Goal: Information Seeking & Learning: Learn about a topic

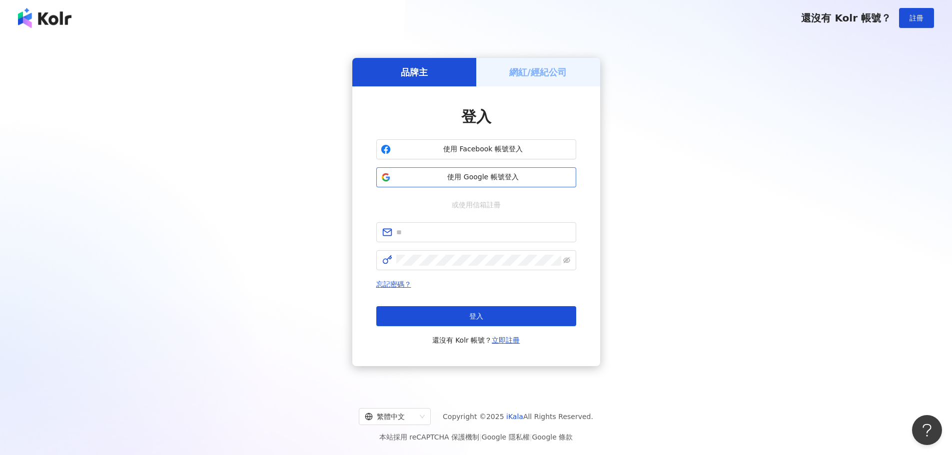
click at [495, 173] on span "使用 Google 帳號登入" at bounding box center [483, 177] width 177 height 10
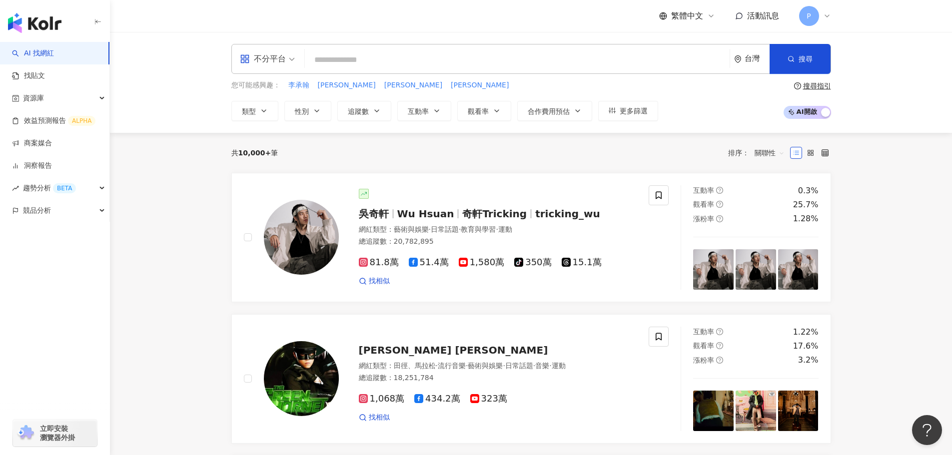
click at [353, 61] on input "search" at bounding box center [517, 59] width 417 height 19
type input "*"
type input "****"
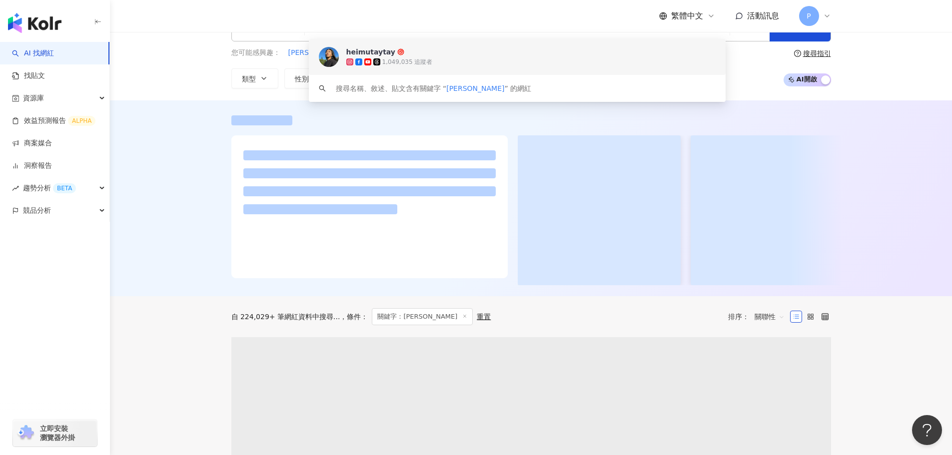
scroll to position [50, 0]
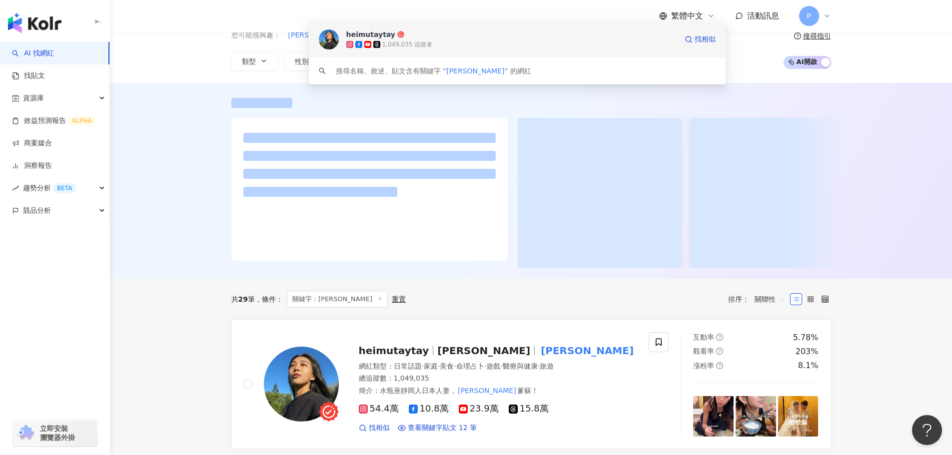
click at [441, 47] on div "1,049,035 追蹤者" at bounding box center [511, 44] width 331 height 10
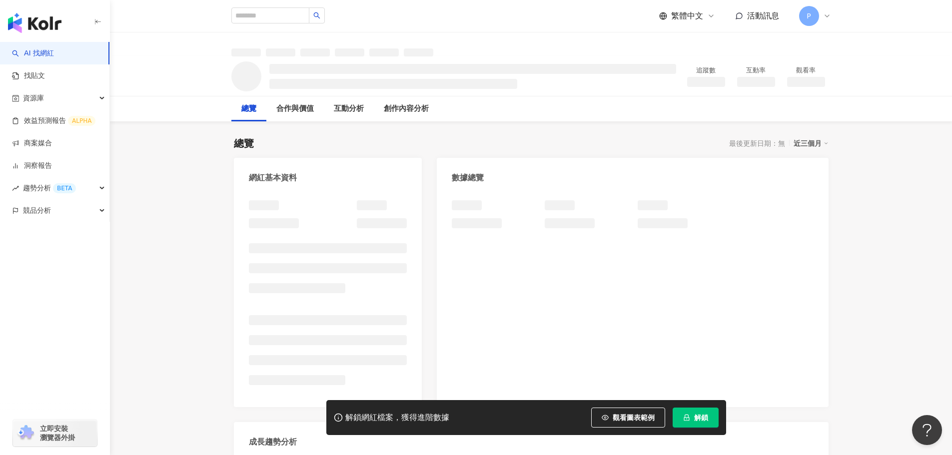
click at [681, 417] on button "解鎖" at bounding box center [696, 418] width 46 height 20
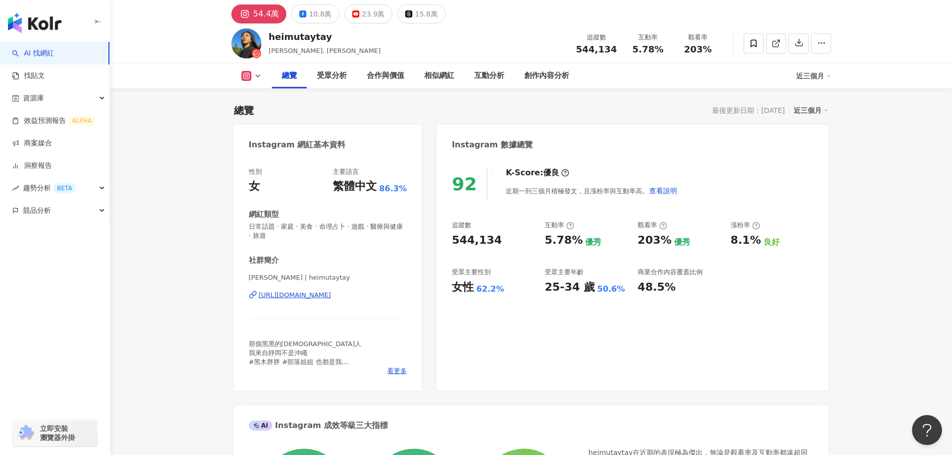
scroll to position [50, 0]
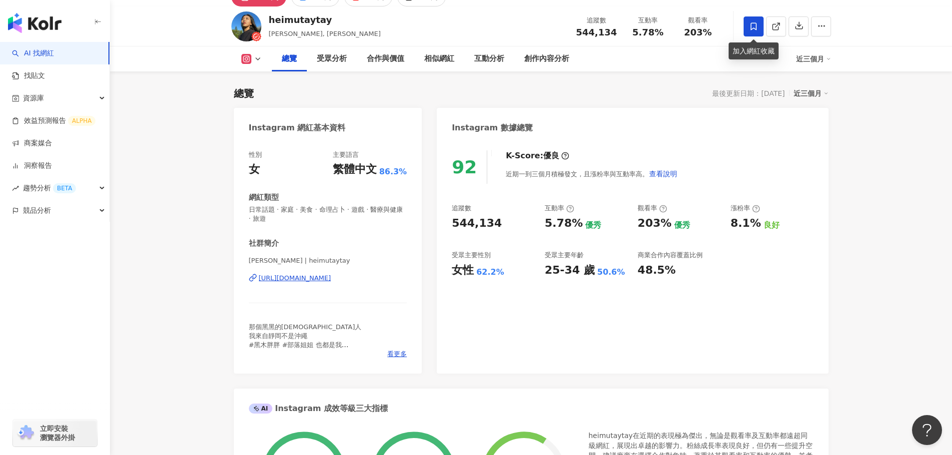
click at [751, 30] on icon at bounding box center [753, 26] width 9 height 9
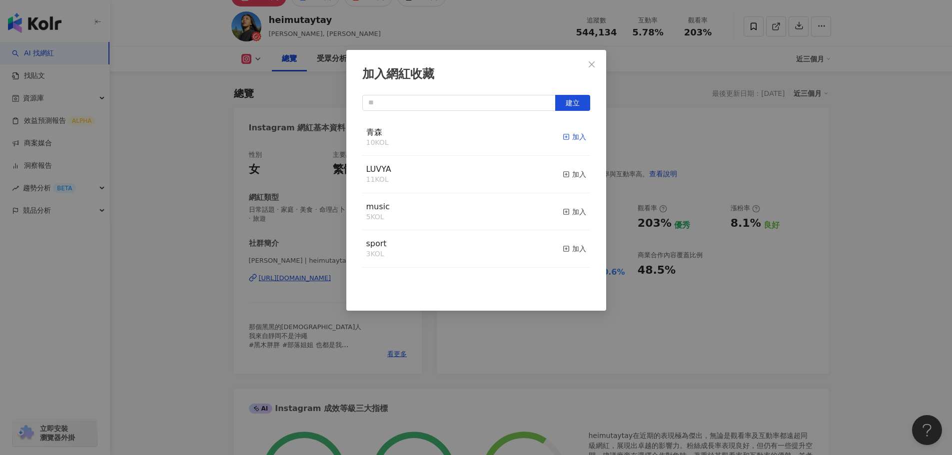
click at [564, 137] on div "加入" at bounding box center [574, 136] width 23 height 11
click at [598, 59] on button "Close" at bounding box center [592, 64] width 20 height 20
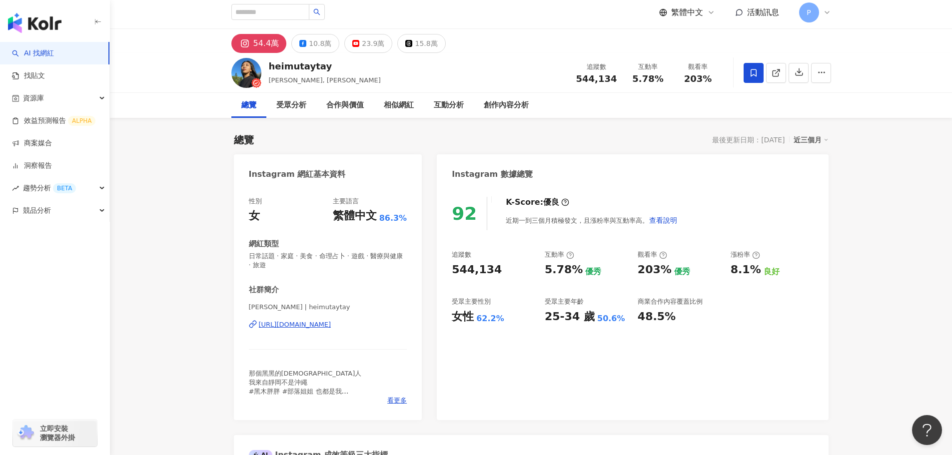
scroll to position [0, 0]
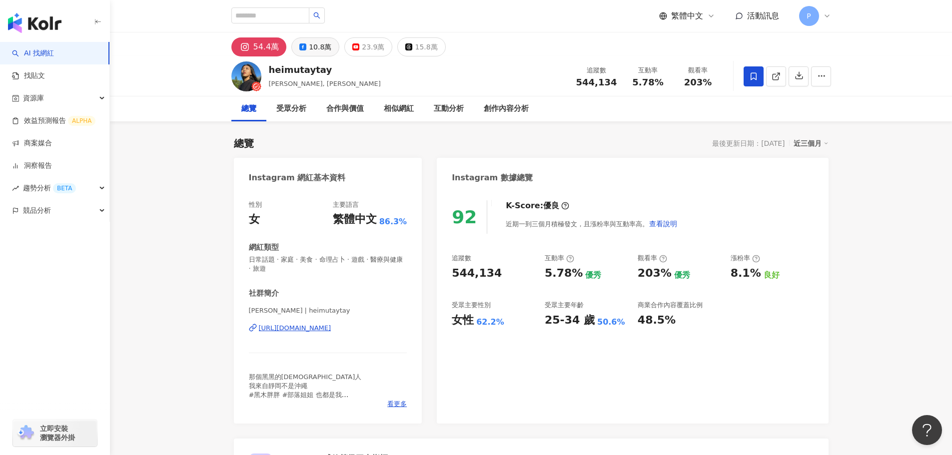
click at [306, 55] on button "10.8萬" at bounding box center [315, 46] width 48 height 19
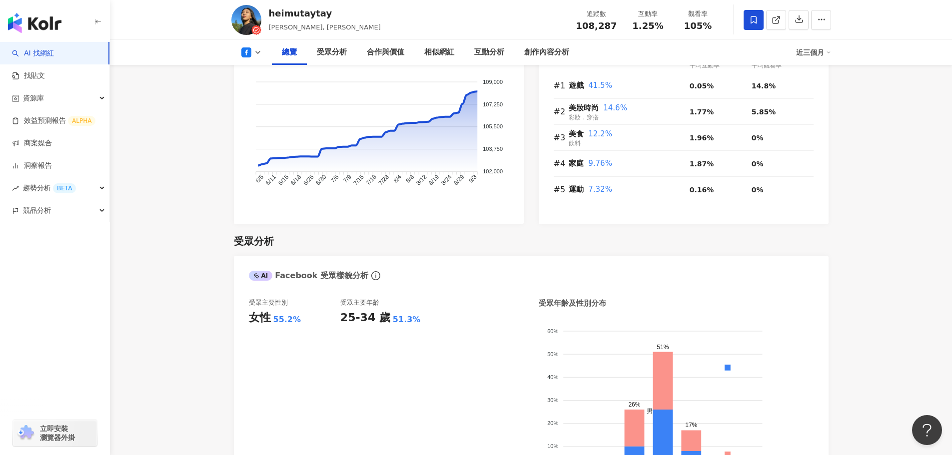
scroll to position [699, 0]
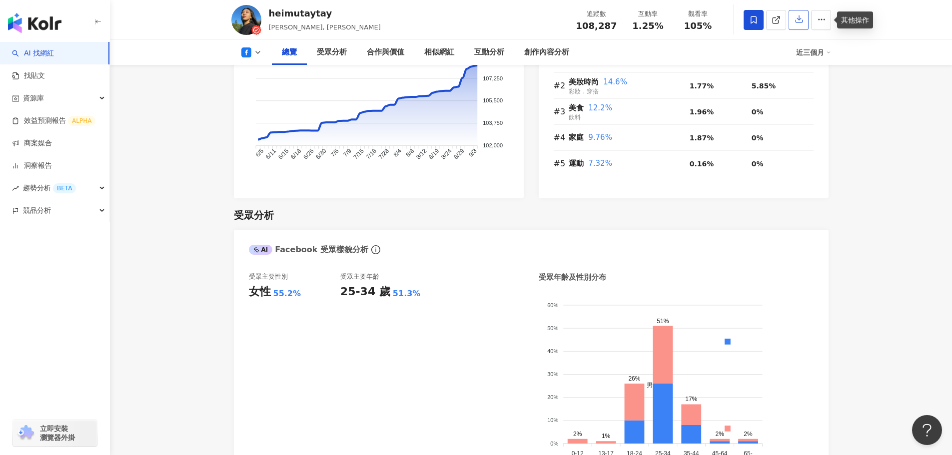
click at [802, 18] on icon "button" at bounding box center [798, 18] width 9 height 9
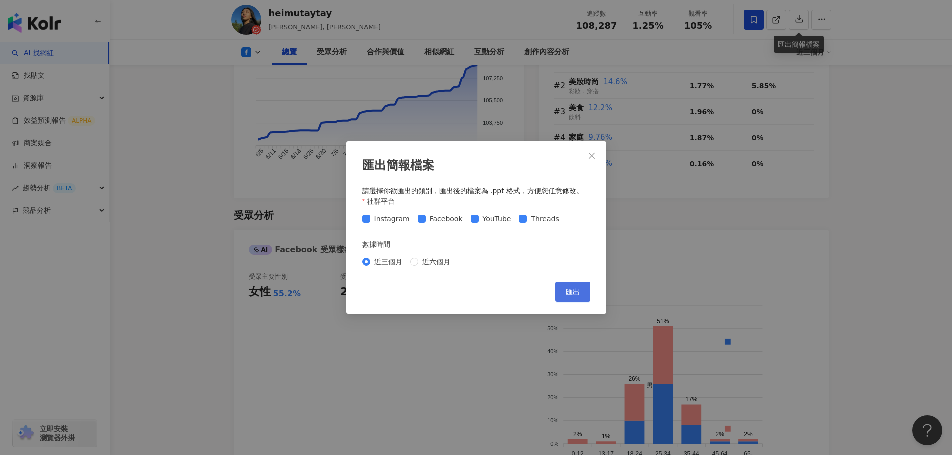
click at [579, 295] on span "匯出" at bounding box center [573, 292] width 14 height 8
click at [591, 160] on button "Close" at bounding box center [592, 156] width 20 height 20
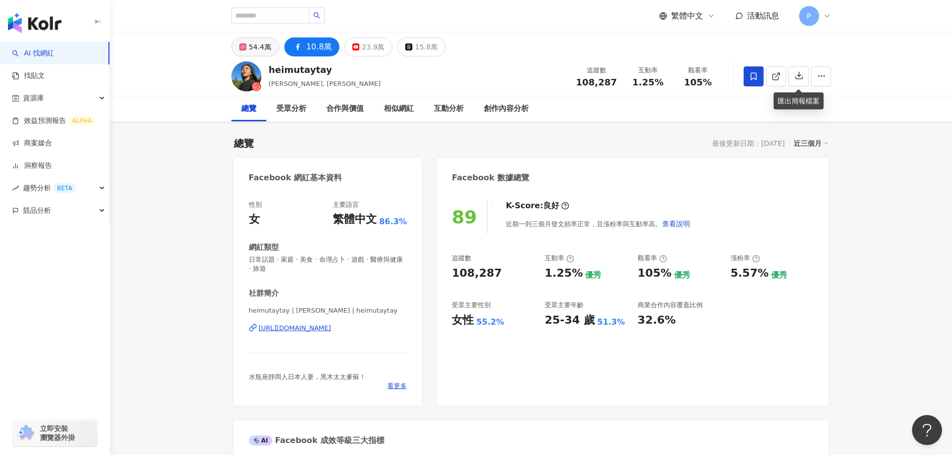
click at [255, 45] on div "54.4萬" at bounding box center [260, 47] width 22 height 14
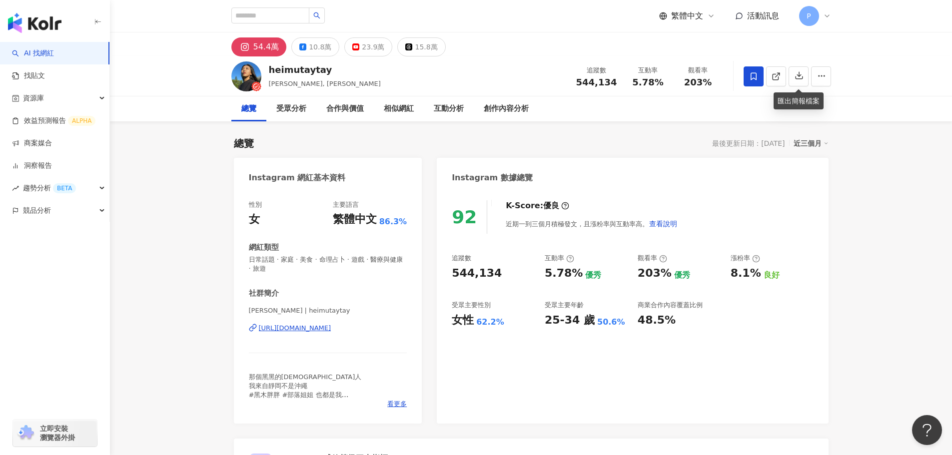
click at [311, 329] on div "[URL][DOMAIN_NAME]" at bounding box center [295, 328] width 72 height 9
click at [309, 50] on div "10.8萬" at bounding box center [320, 47] width 22 height 14
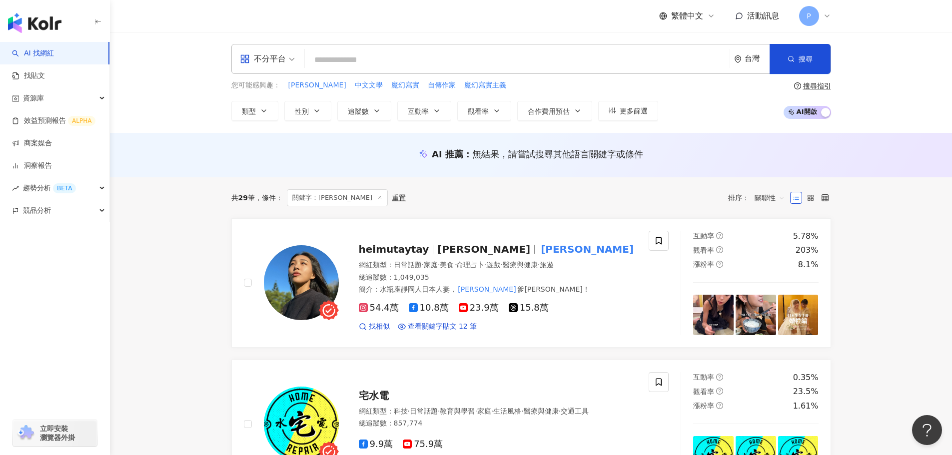
click at [368, 53] on input "search" at bounding box center [517, 59] width 417 height 19
type input "******"
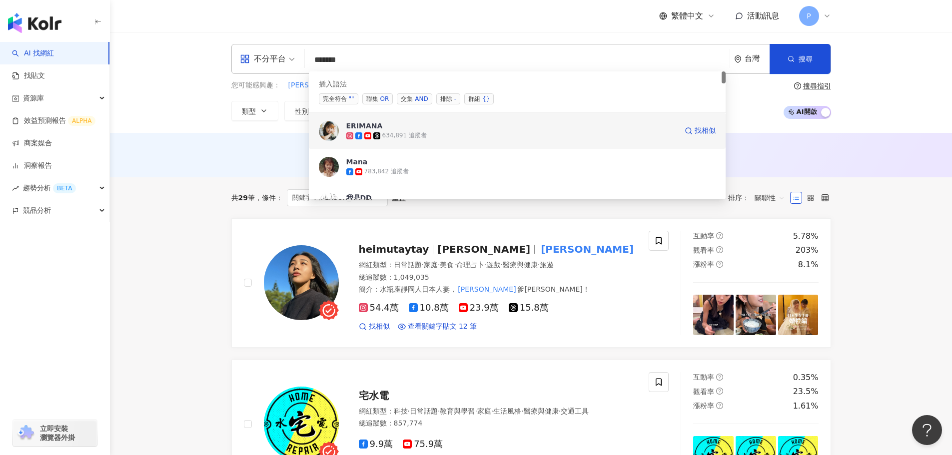
click at [470, 128] on span "ERIMANA" at bounding box center [511, 126] width 331 height 10
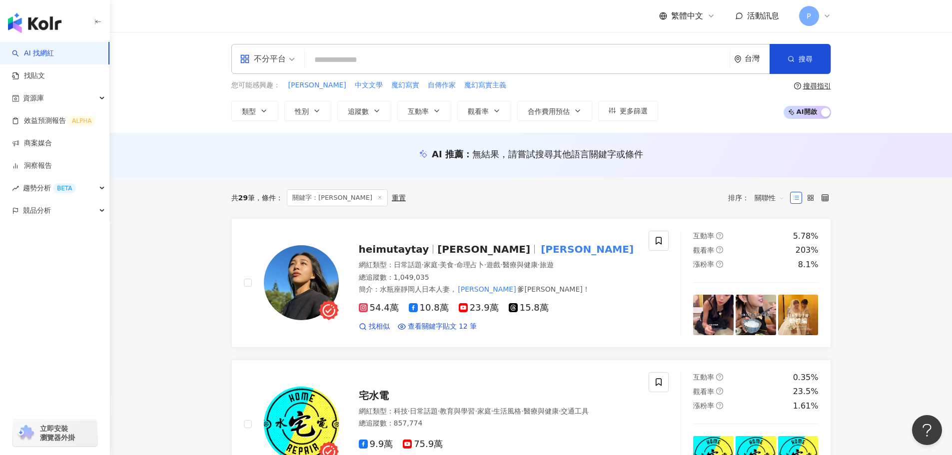
click at [330, 58] on input "search" at bounding box center [517, 59] width 417 height 19
paste input "******"
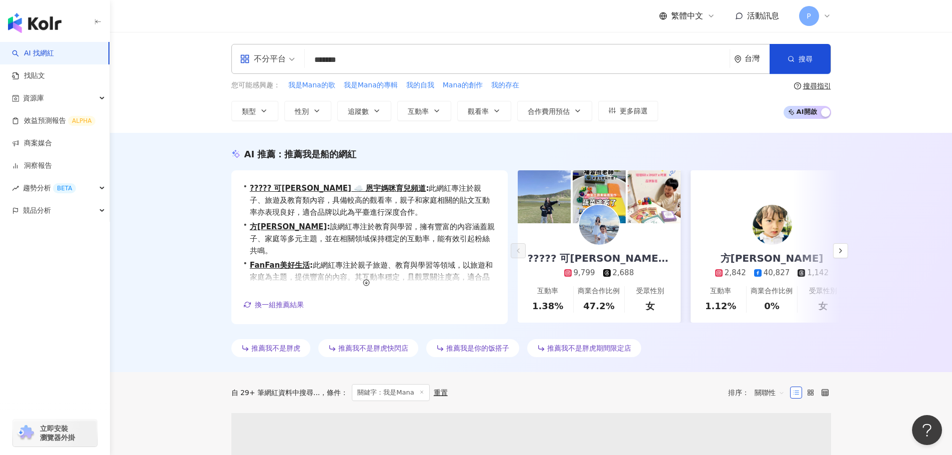
type input "******"
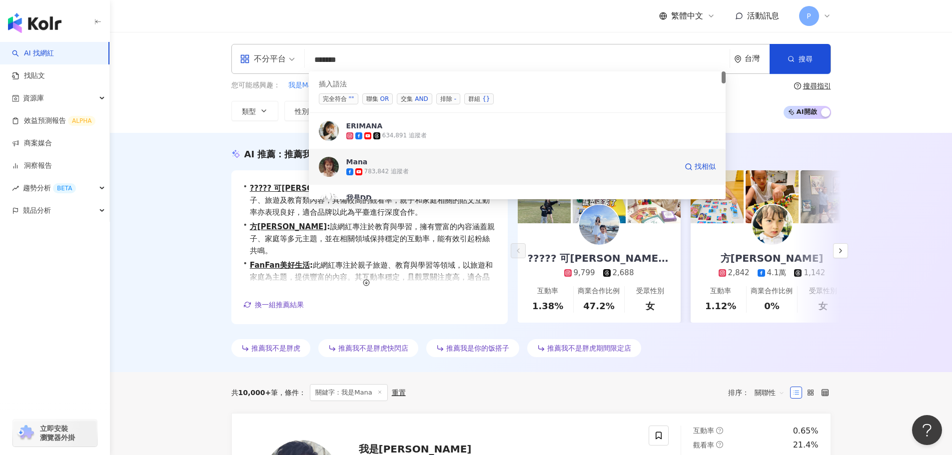
scroll to position [50, 0]
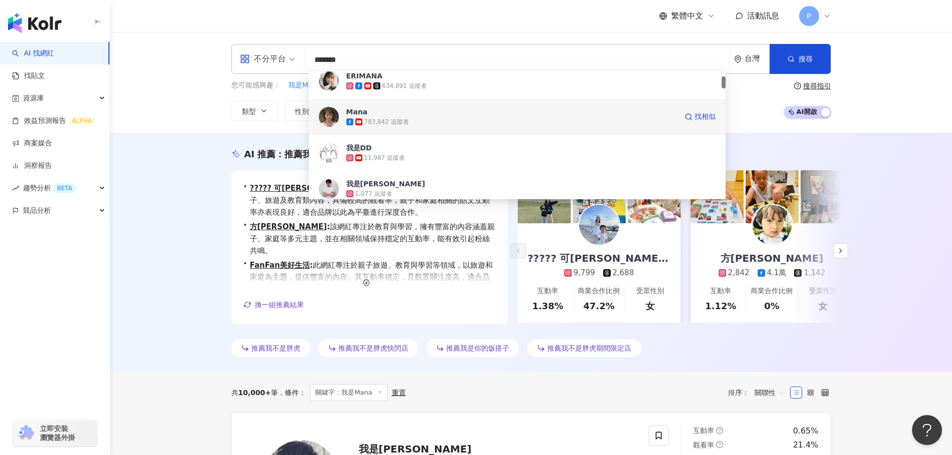
click at [387, 120] on div "783,842 追蹤者" at bounding box center [386, 122] width 44 height 8
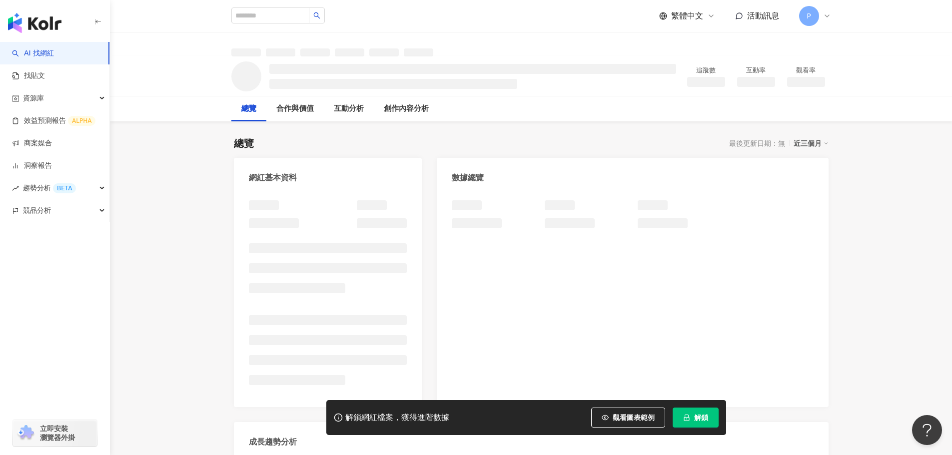
click at [703, 414] on span "解鎖" at bounding box center [701, 418] width 14 height 8
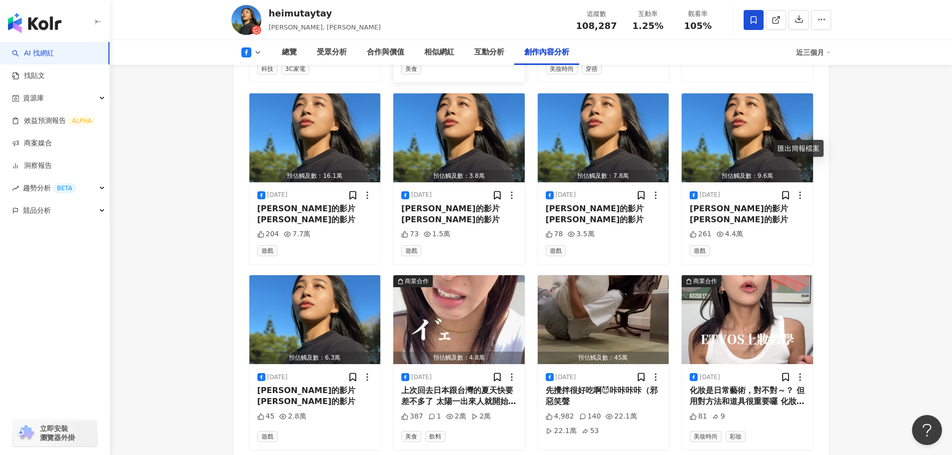
scroll to position [3066, 0]
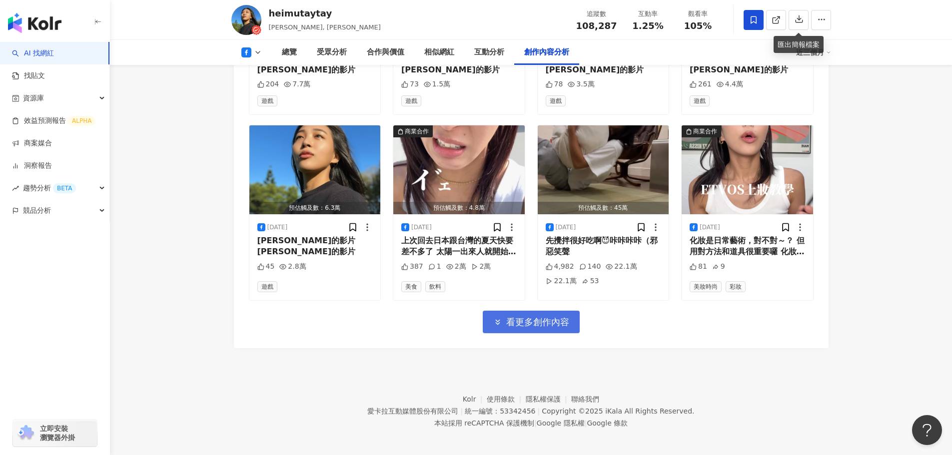
click at [544, 318] on span "看更多創作內容" at bounding box center [537, 322] width 63 height 11
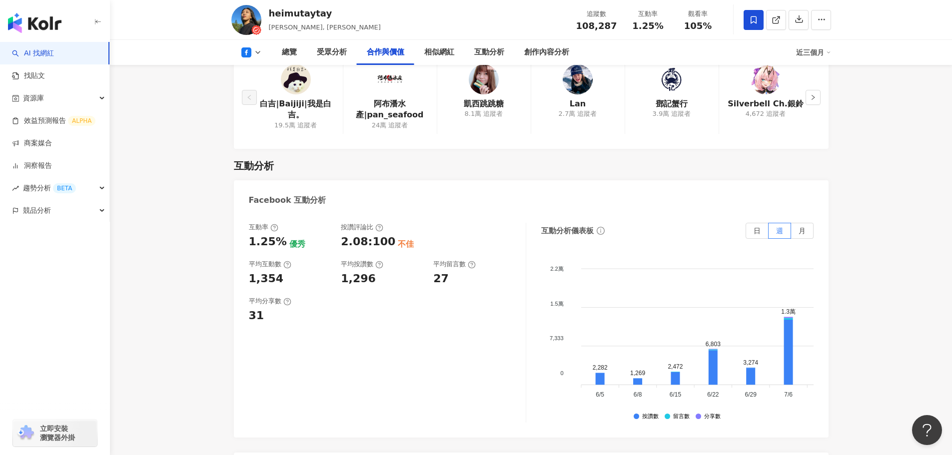
scroll to position [1181, 0]
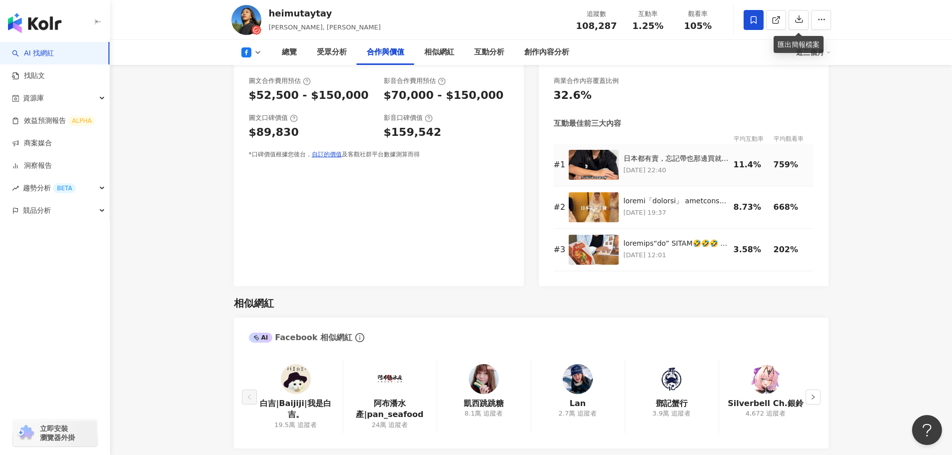
click at [596, 176] on img at bounding box center [594, 165] width 50 height 30
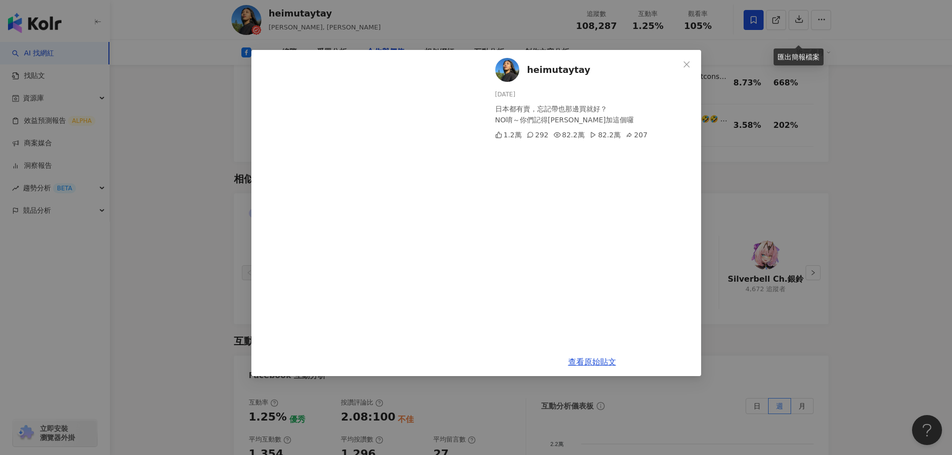
scroll to position [1331, 0]
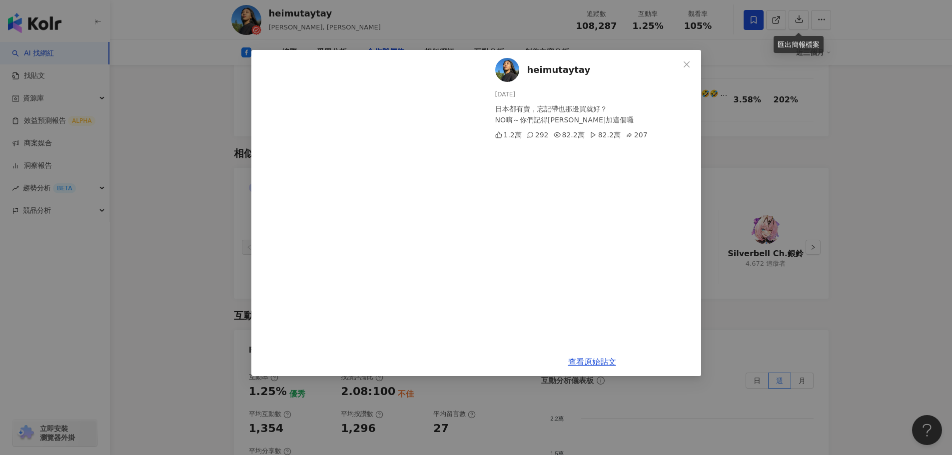
click at [723, 199] on div "heimutaytay 2025/7/10 日本都有賣，忘記帶也那邊買就好？ NO唷～你們記得行李清單加這個囉 1.2萬 292 82.2萬 82.2萬 20…" at bounding box center [476, 227] width 952 height 455
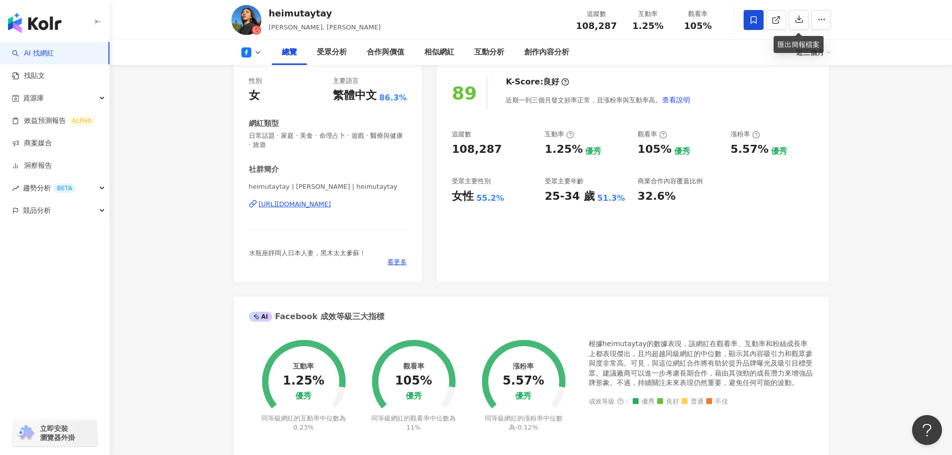
scroll to position [81, 0]
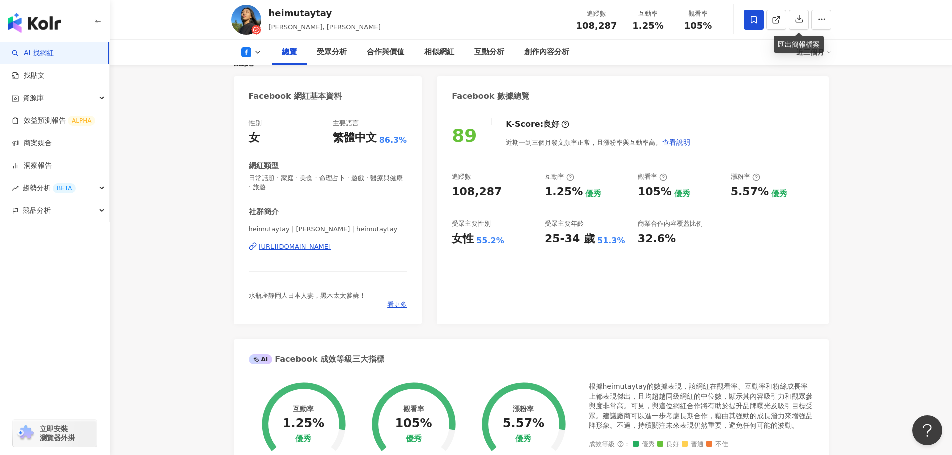
click at [325, 245] on div "https://www.facebook.com/111223428437292" at bounding box center [295, 246] width 72 height 9
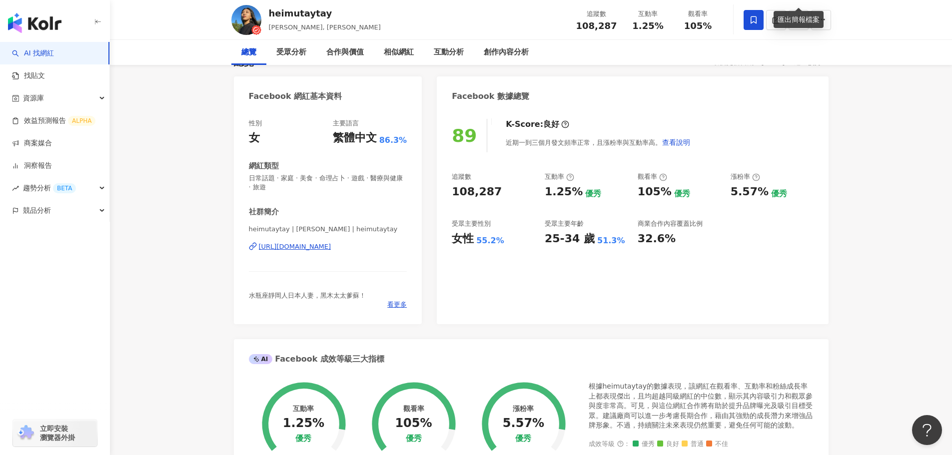
scroll to position [0, 0]
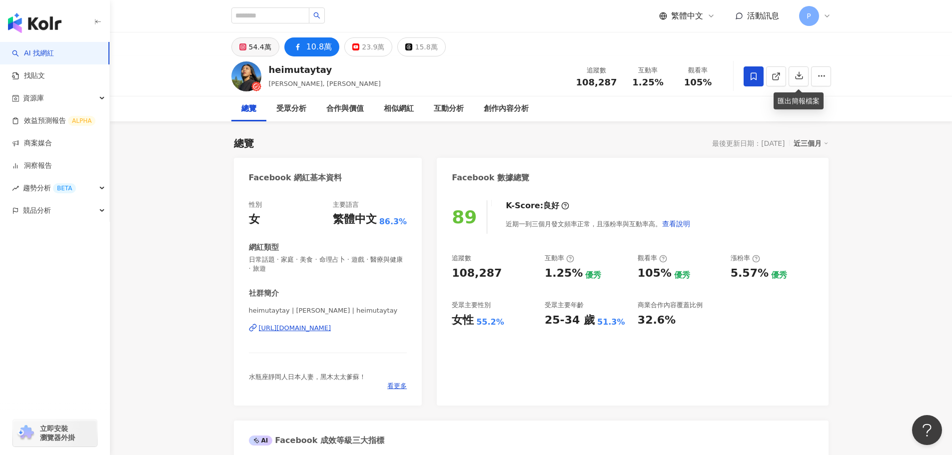
click at [255, 51] on div "54.4萬" at bounding box center [260, 47] width 22 height 14
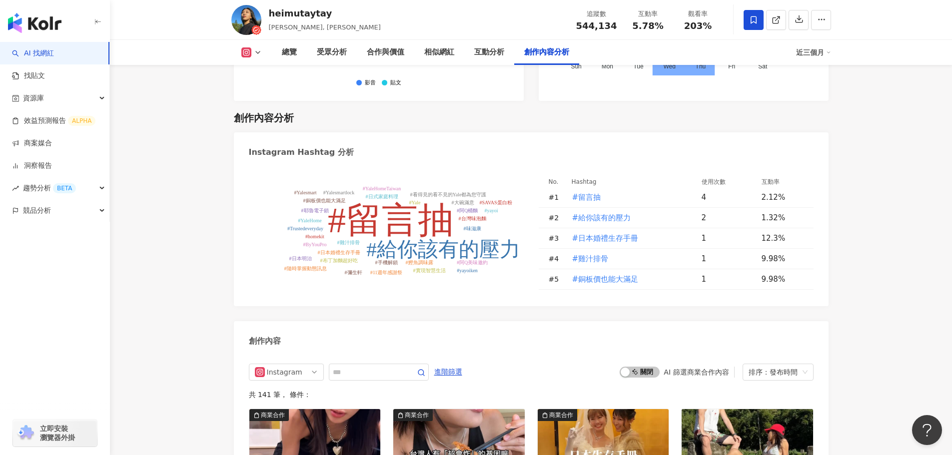
scroll to position [3471, 0]
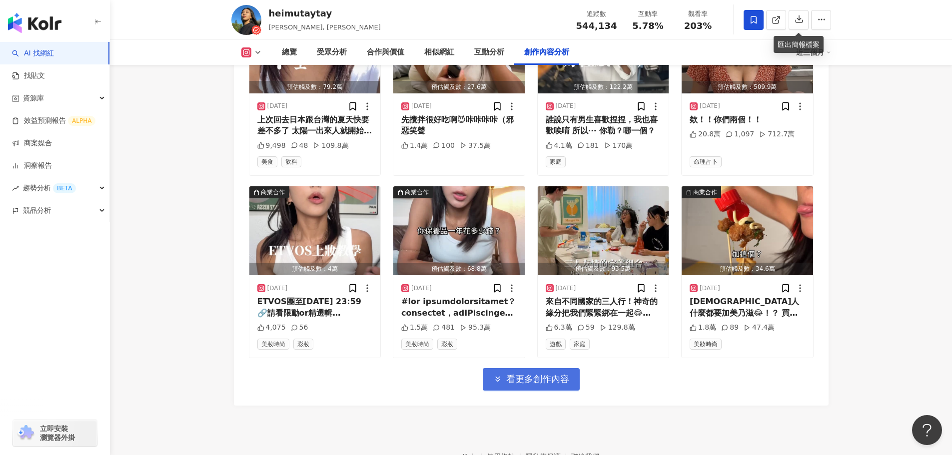
click at [549, 368] on button "看更多創作內容" at bounding box center [531, 379] width 97 height 22
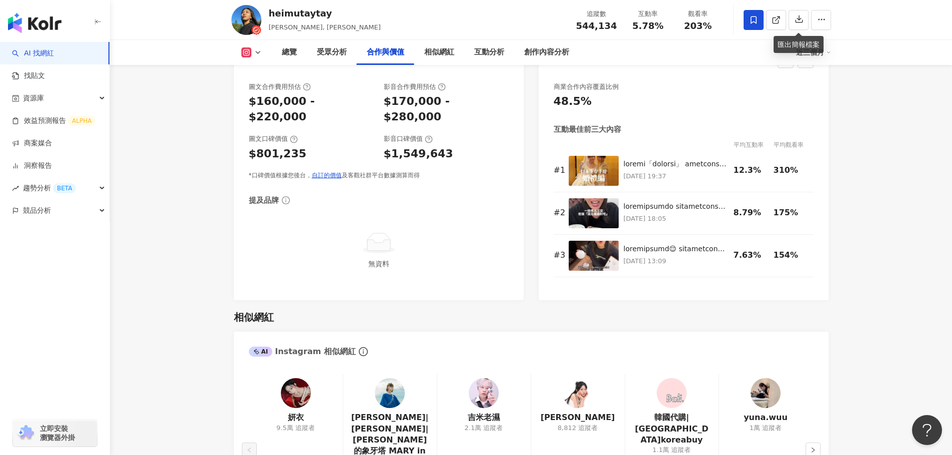
scroll to position [1274, 0]
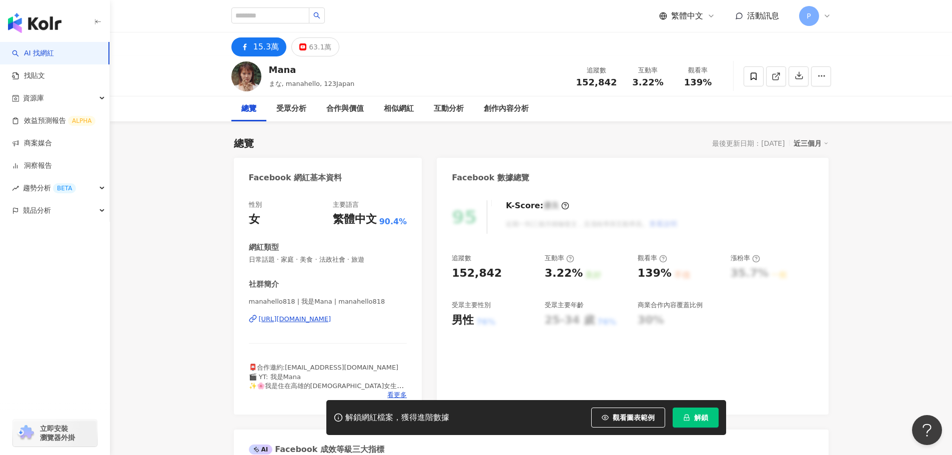
click at [694, 420] on span "解鎖" at bounding box center [701, 418] width 14 height 8
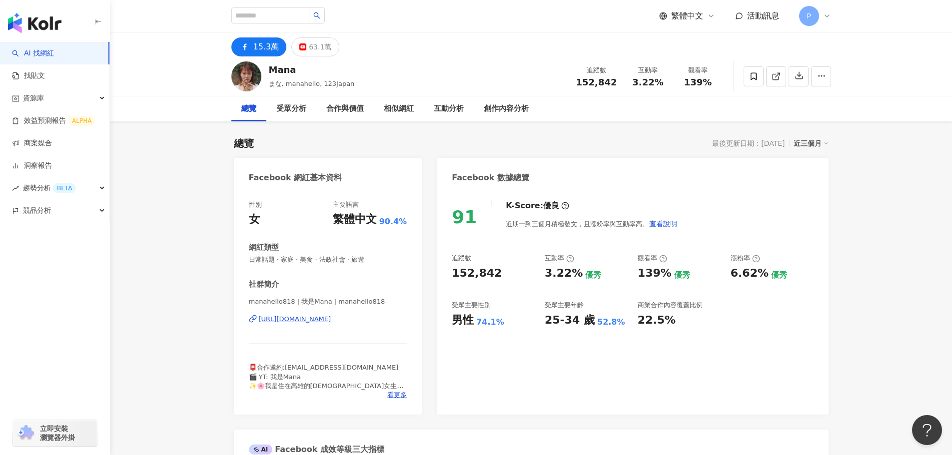
drag, startPoint x: 792, startPoint y: 81, endPoint x: 751, endPoint y: 122, distance: 57.9
click at [792, 81] on button "button" at bounding box center [798, 76] width 20 height 20
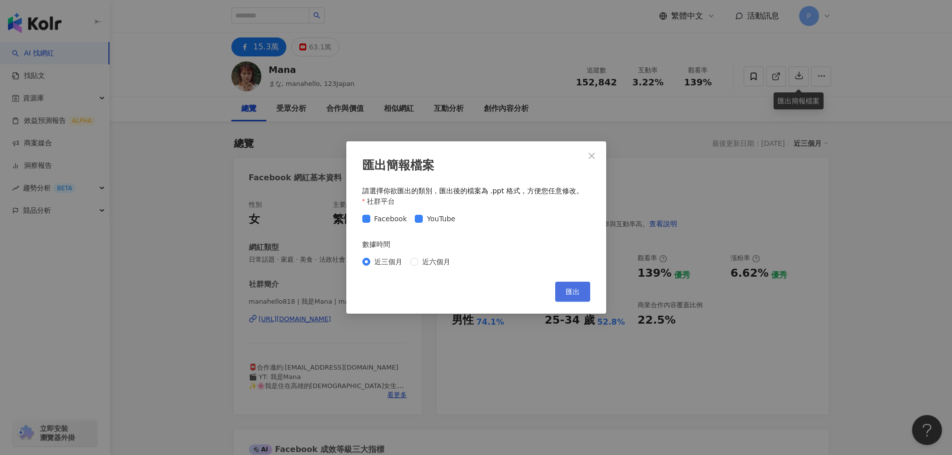
click at [580, 292] on button "匯出" at bounding box center [572, 292] width 35 height 20
click at [593, 155] on icon "close" at bounding box center [592, 156] width 8 height 8
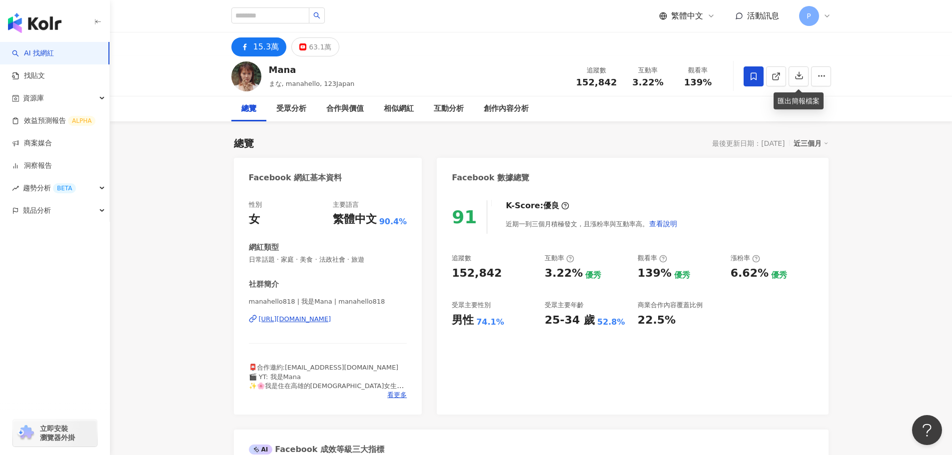
click at [753, 83] on span at bounding box center [753, 76] width 20 height 20
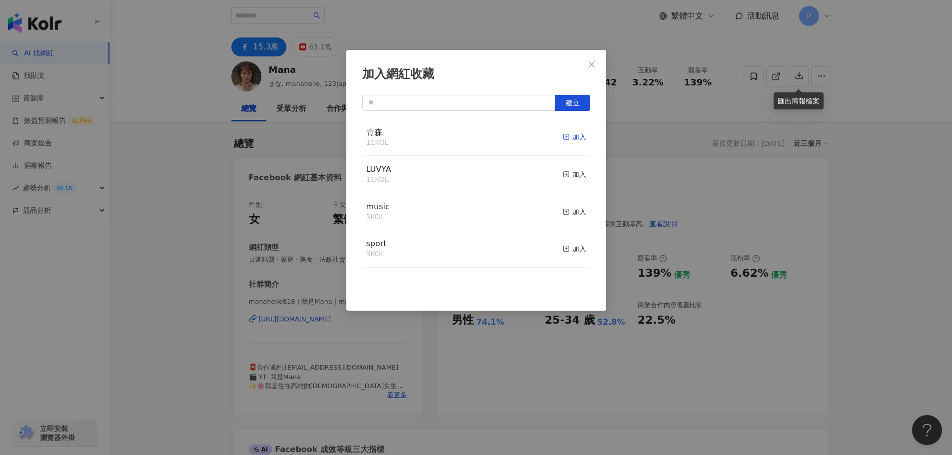
click at [563, 133] on icon "button" at bounding box center [566, 136] width 7 height 7
click at [187, 141] on div "加入網紅收藏 建立 青森 12 KOL 已加入 LUVYA 11 KOL 加入 music 5 KOL 加入 sport 3 KOL 加入" at bounding box center [476, 227] width 952 height 455
click at [154, 159] on div "加入網紅收藏 建立 青森 12 KOL 已加入 LUVYA 11 KOL 加入 music 5 KOL 加入 sport 3 KOL 加入" at bounding box center [476, 227] width 952 height 455
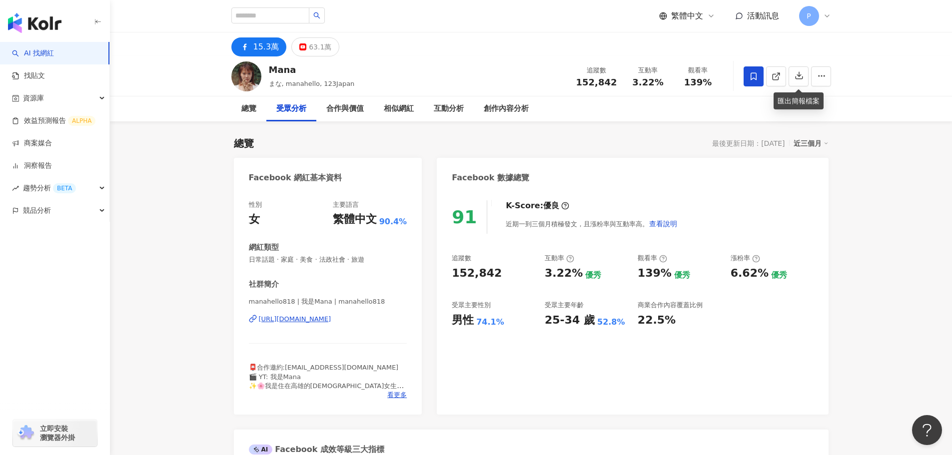
click at [213, 29] on div "繁體中文 活動訊息 P" at bounding box center [531, 16] width 640 height 32
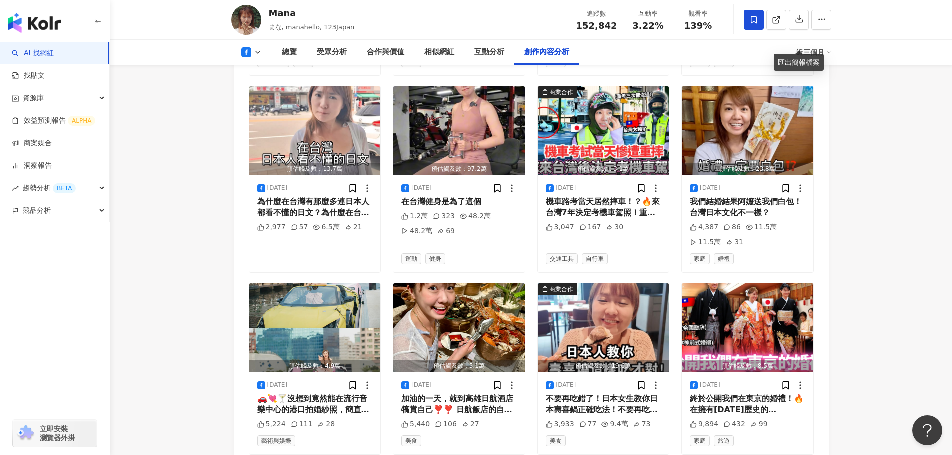
scroll to position [2998, 0]
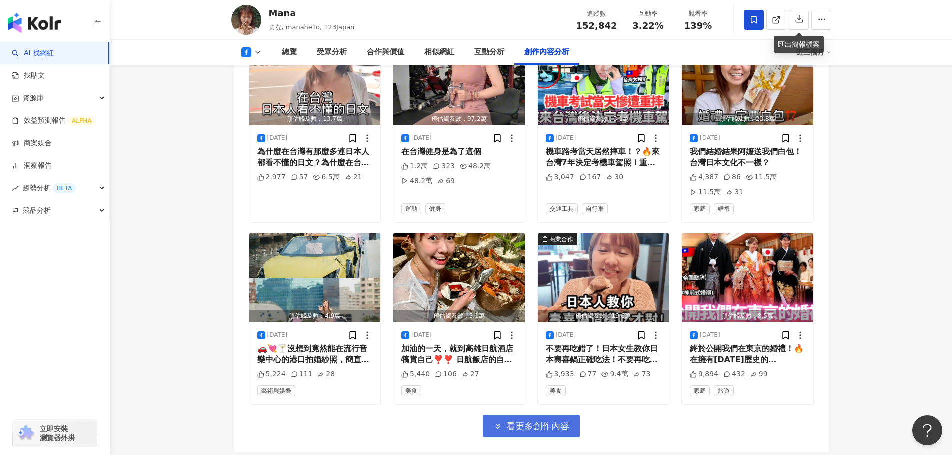
click at [531, 423] on span "看更多創作內容" at bounding box center [537, 426] width 63 height 11
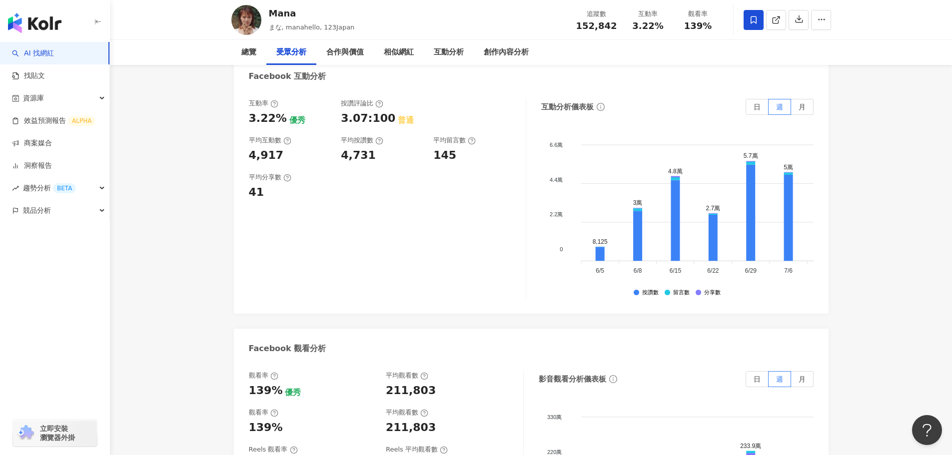
scroll to position [0, 0]
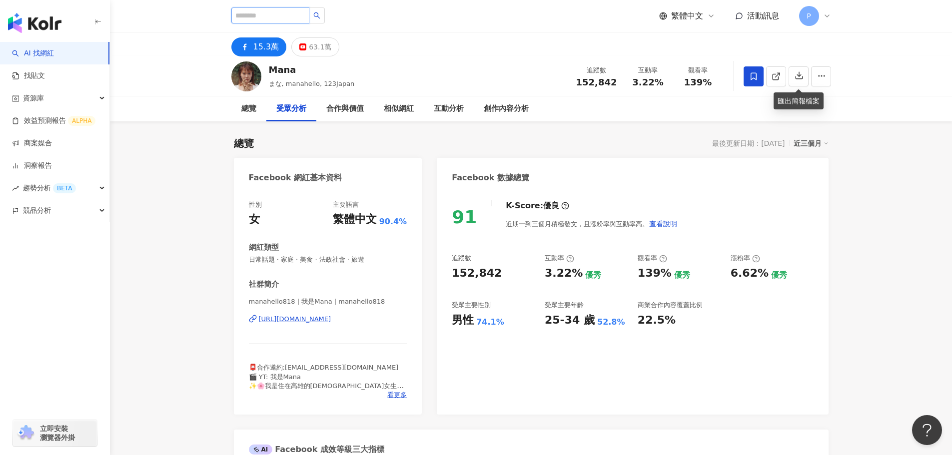
click at [305, 17] on input "search" at bounding box center [270, 15] width 78 height 16
paste input "*********"
type input "*********"
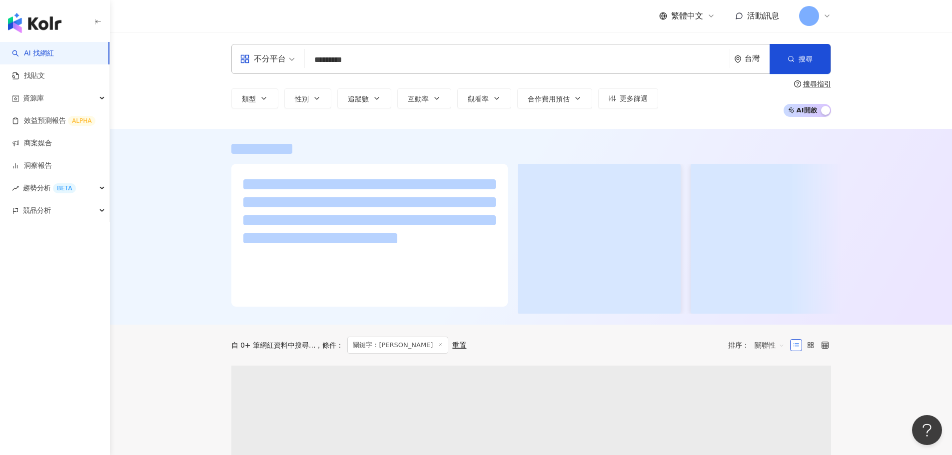
click at [334, 46] on div "不分平台 ********* 台灣 搜尋" at bounding box center [531, 59] width 600 height 30
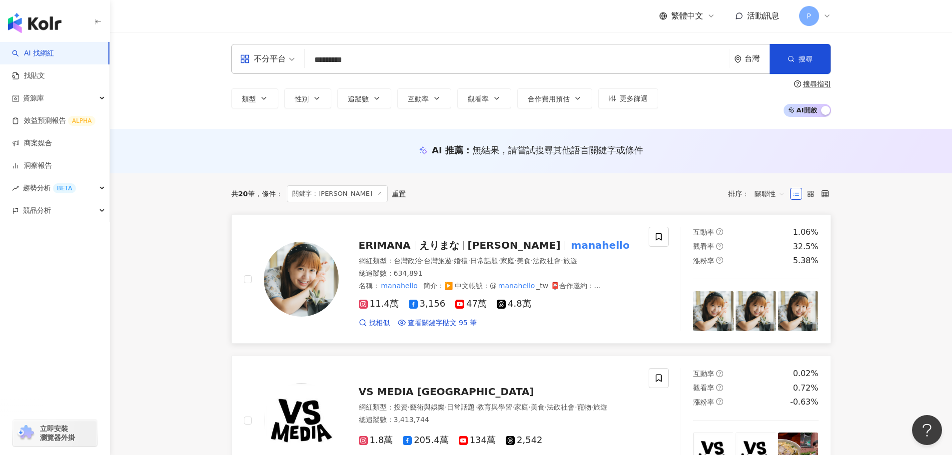
click at [395, 249] on span "ERIMANA" at bounding box center [385, 245] width 52 height 12
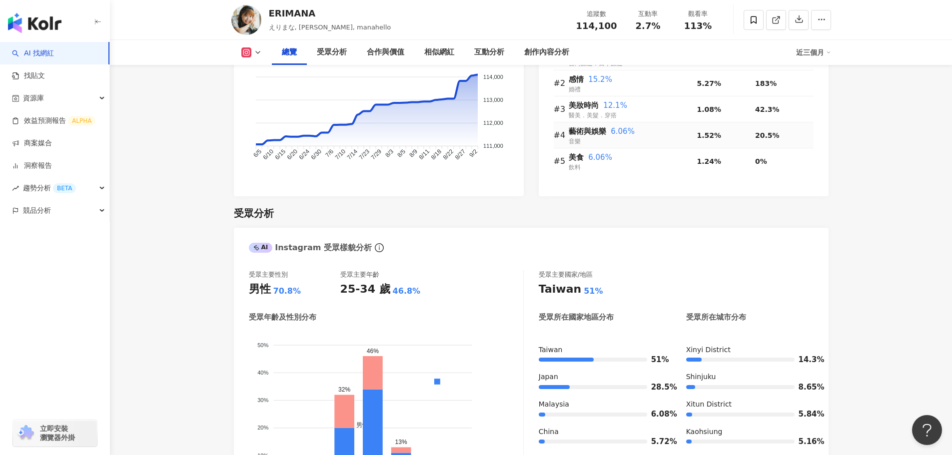
scroll to position [749, 0]
